Goal: Task Accomplishment & Management: Use online tool/utility

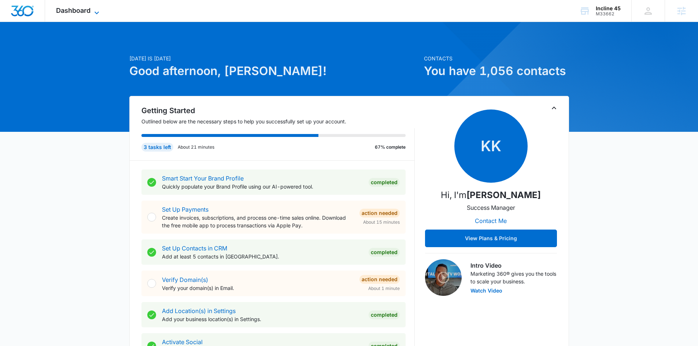
click at [60, 11] on span "Dashboard" at bounding box center [73, 11] width 34 height 8
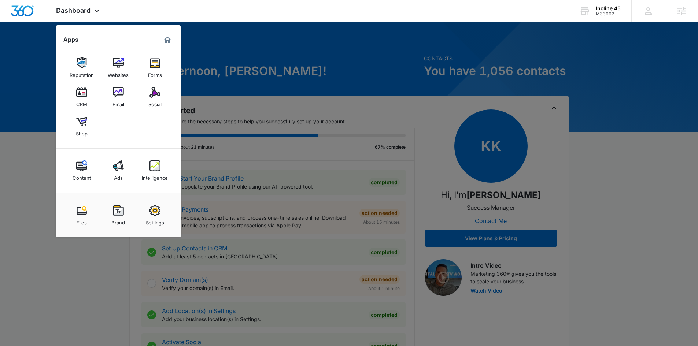
click at [154, 94] on img at bounding box center [154, 92] width 11 height 11
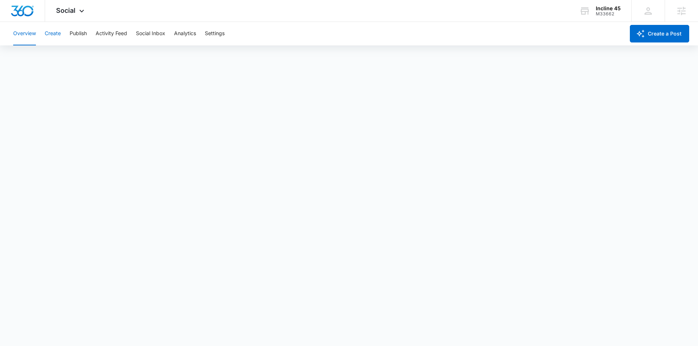
click at [47, 32] on button "Create" at bounding box center [53, 33] width 16 height 23
click at [71, 60] on button "Approvals" at bounding box center [71, 56] width 25 height 21
click at [76, 39] on button "Publish" at bounding box center [78, 33] width 17 height 23
